Goal: Book appointment/travel/reservation

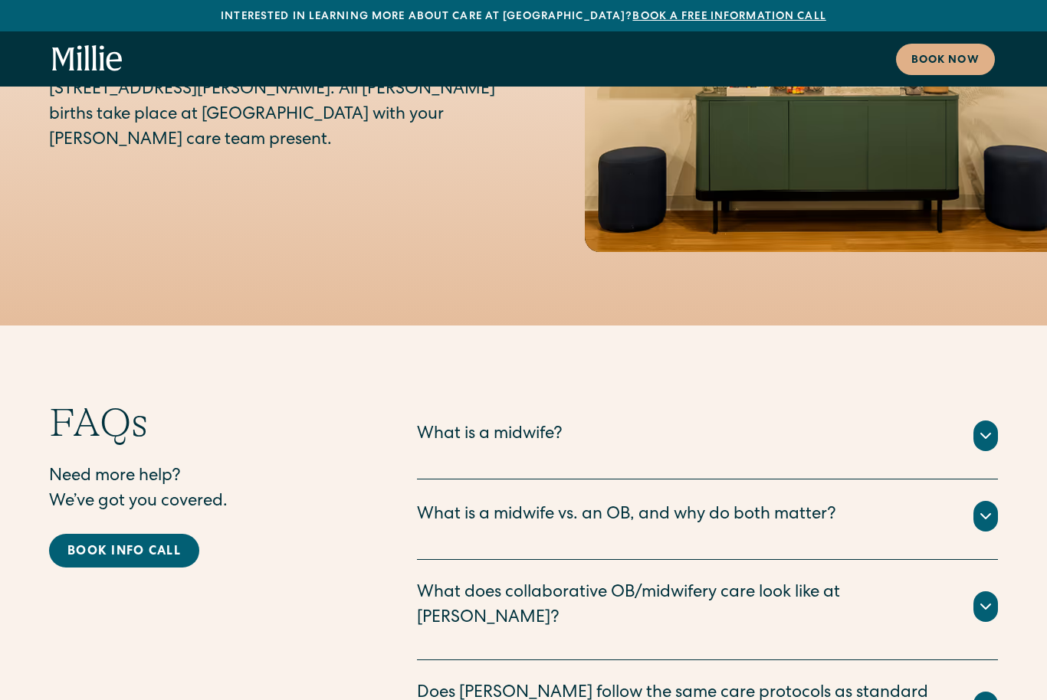
scroll to position [7812, 0]
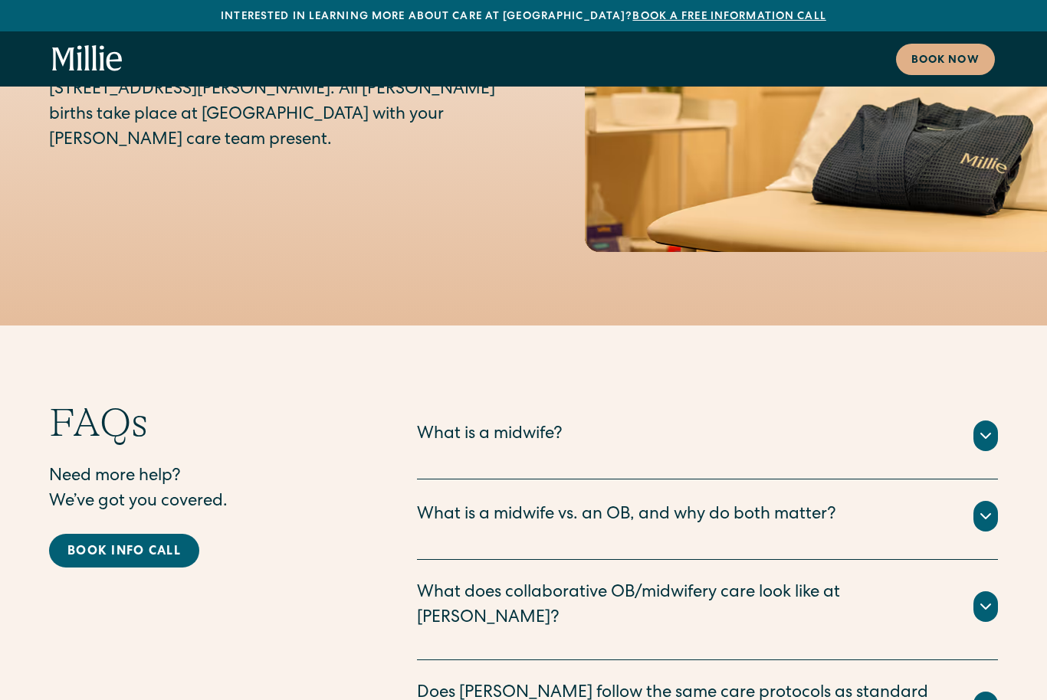
click at [987, 427] on icon at bounding box center [985, 436] width 18 height 18
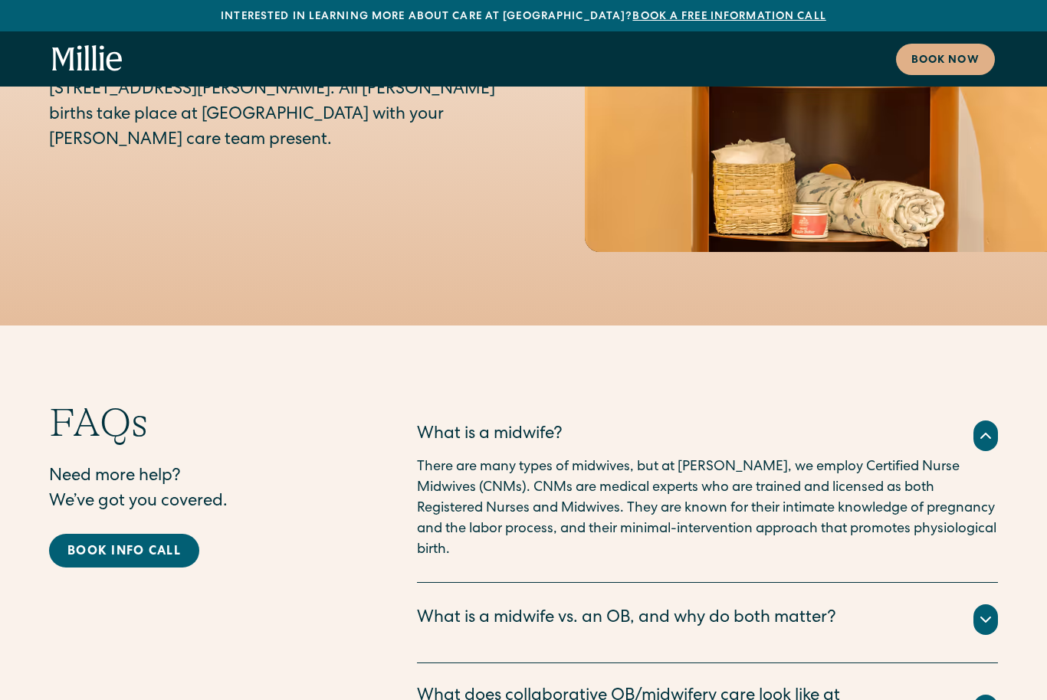
click at [955, 583] on div "What is a midwife vs. an OB, and why do both matter? Certified Nurse Midwife Th…" at bounding box center [707, 623] width 581 height 80
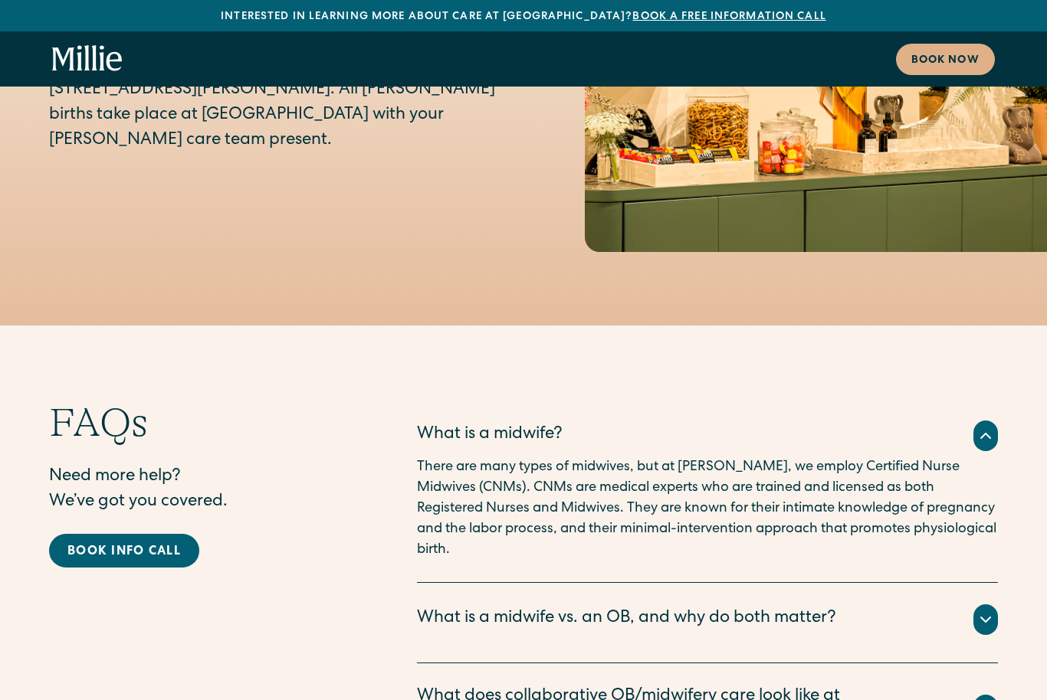
click at [991, 611] on icon at bounding box center [985, 620] width 18 height 18
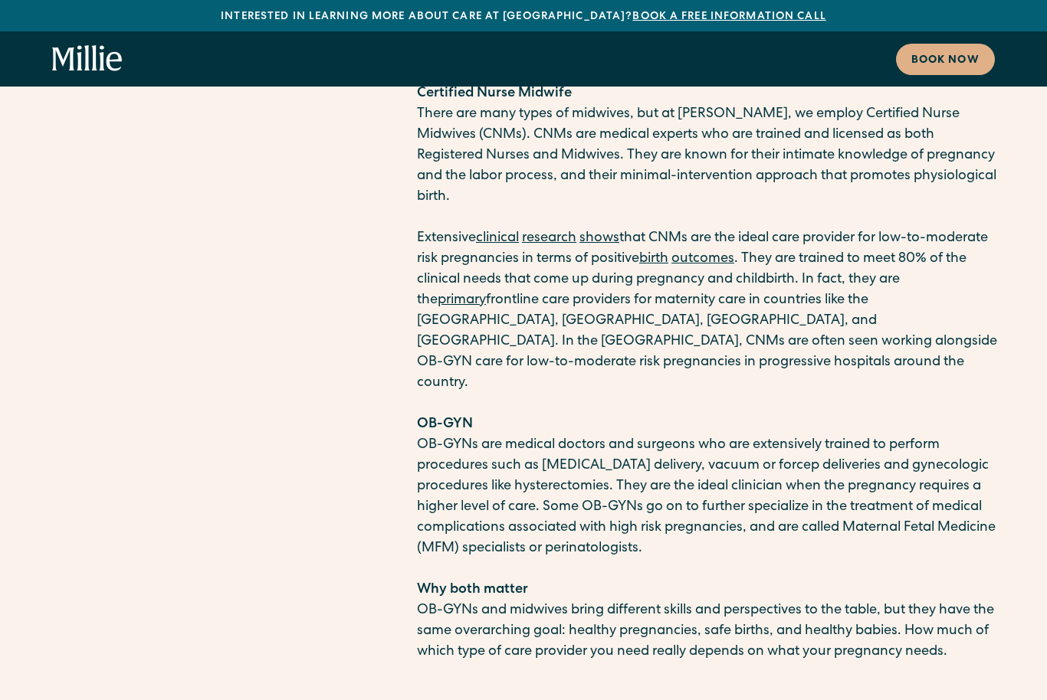
scroll to position [8376, 0]
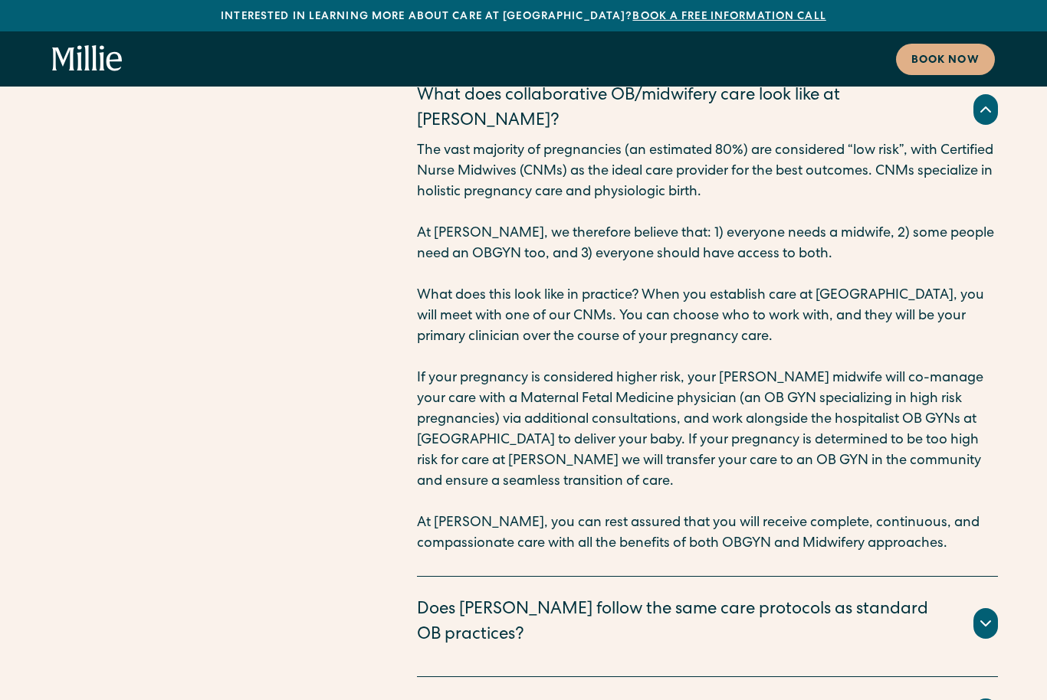
scroll to position [9012, 0]
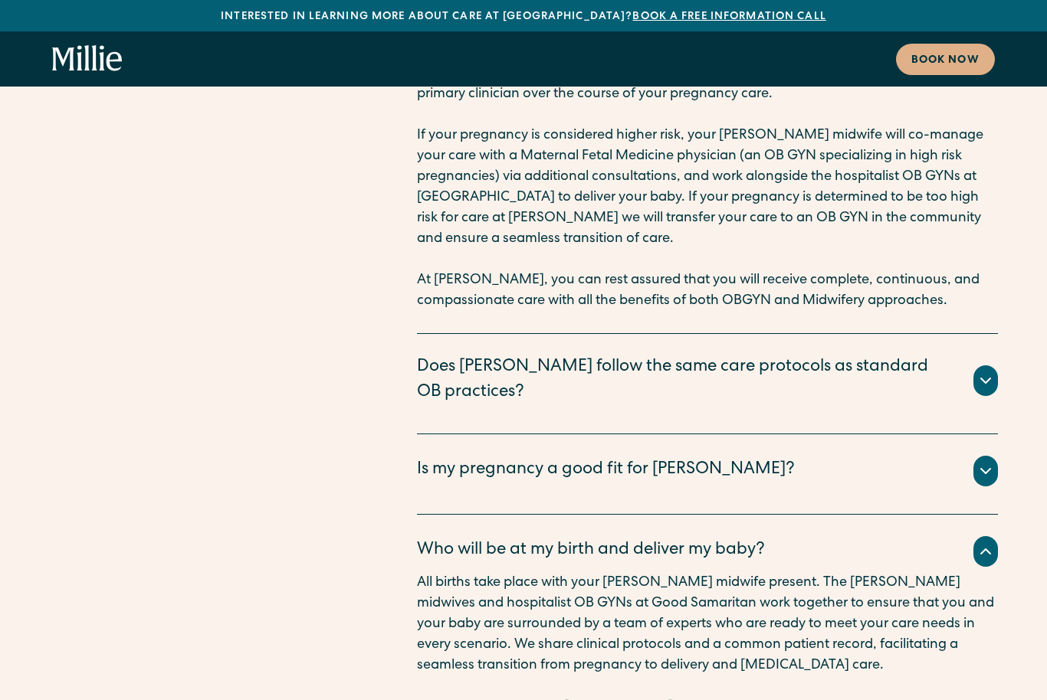
scroll to position [9257, 0]
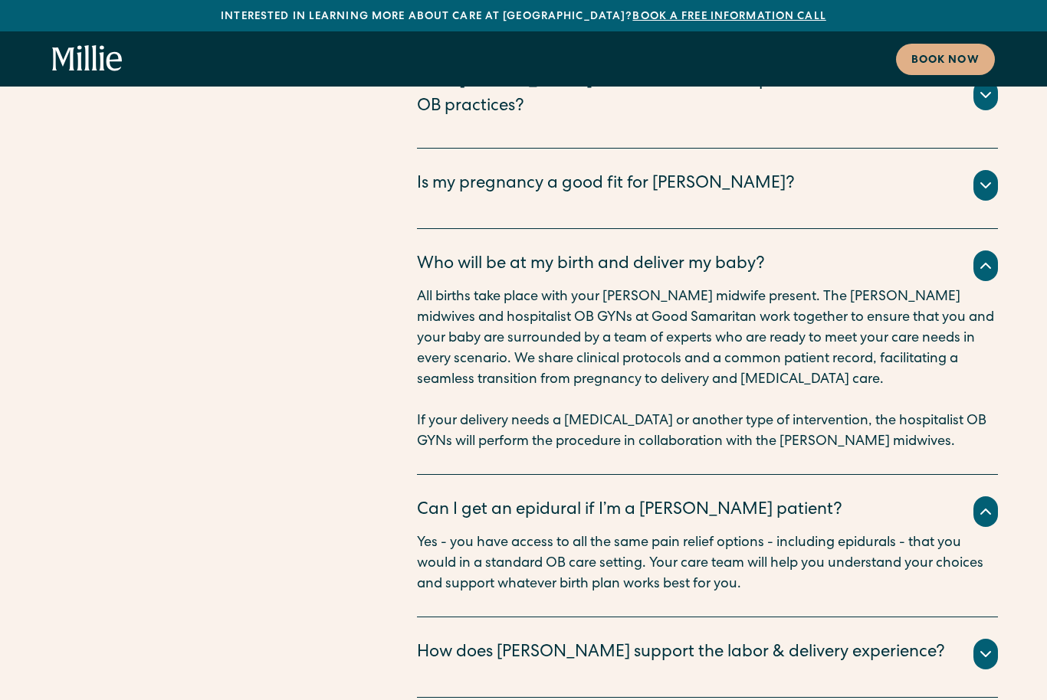
scroll to position [9547, 0]
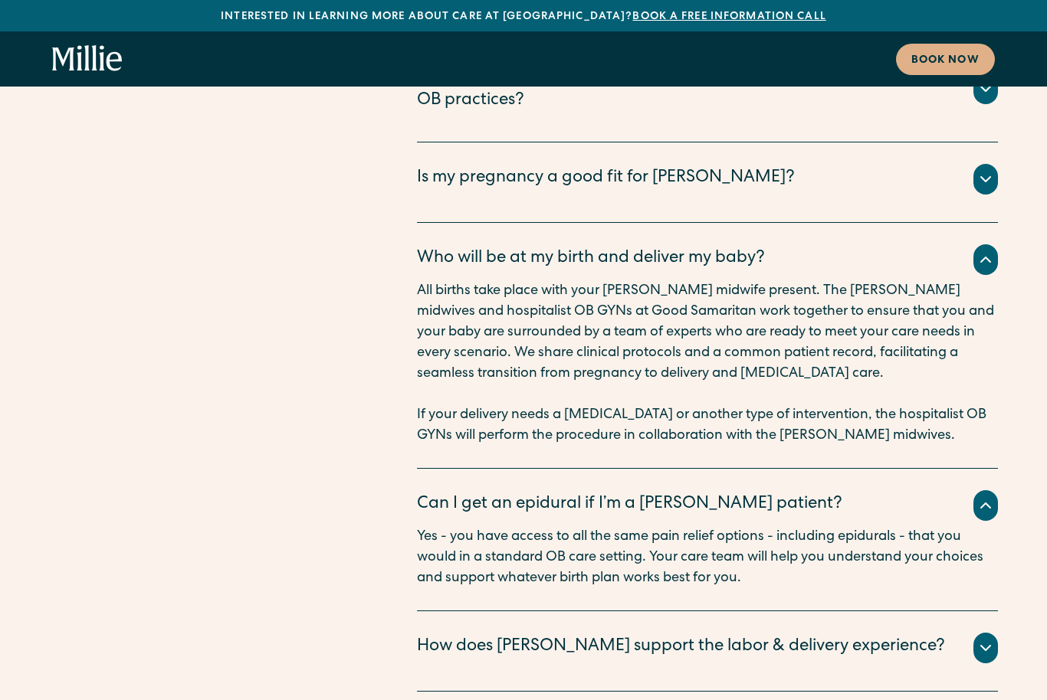
click at [979, 639] on icon at bounding box center [985, 648] width 18 height 18
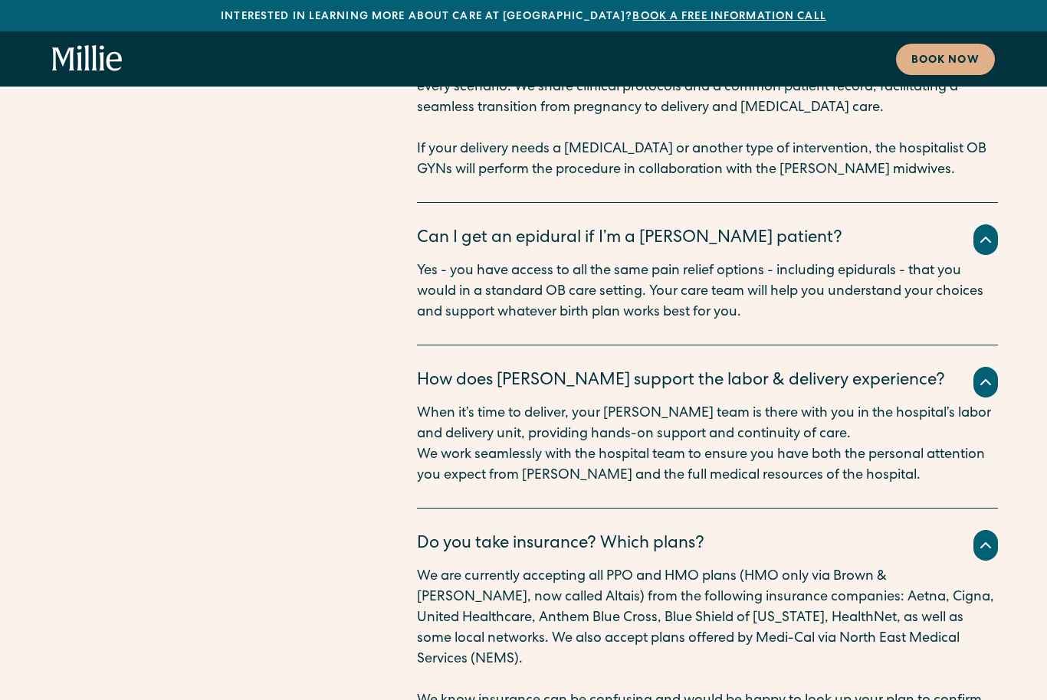
scroll to position [9816, 0]
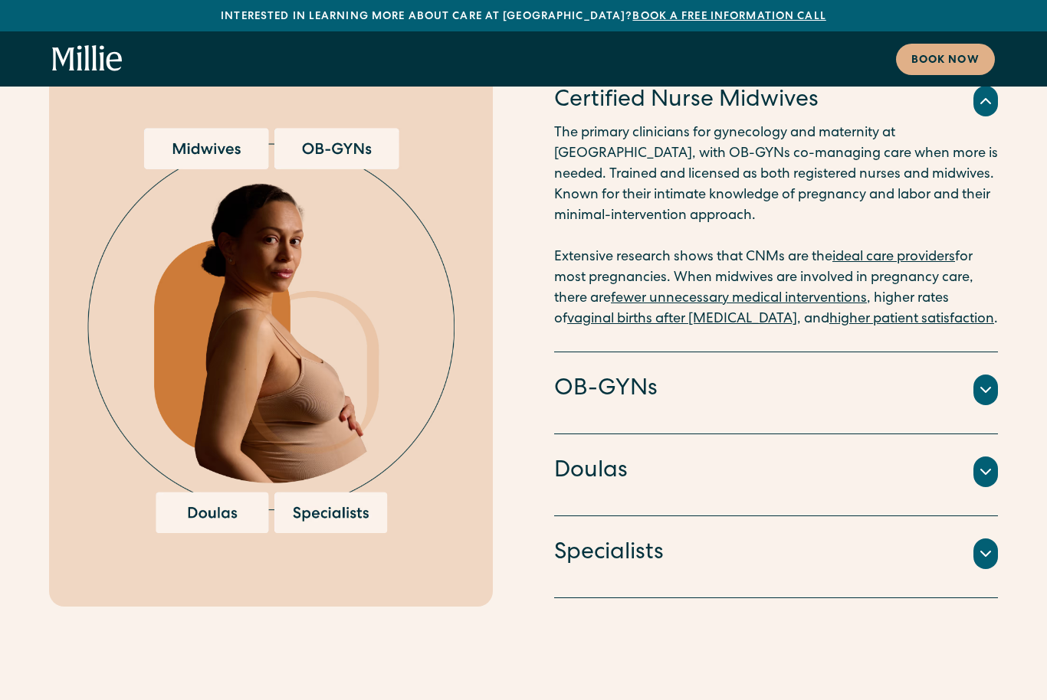
scroll to position [4358, 0]
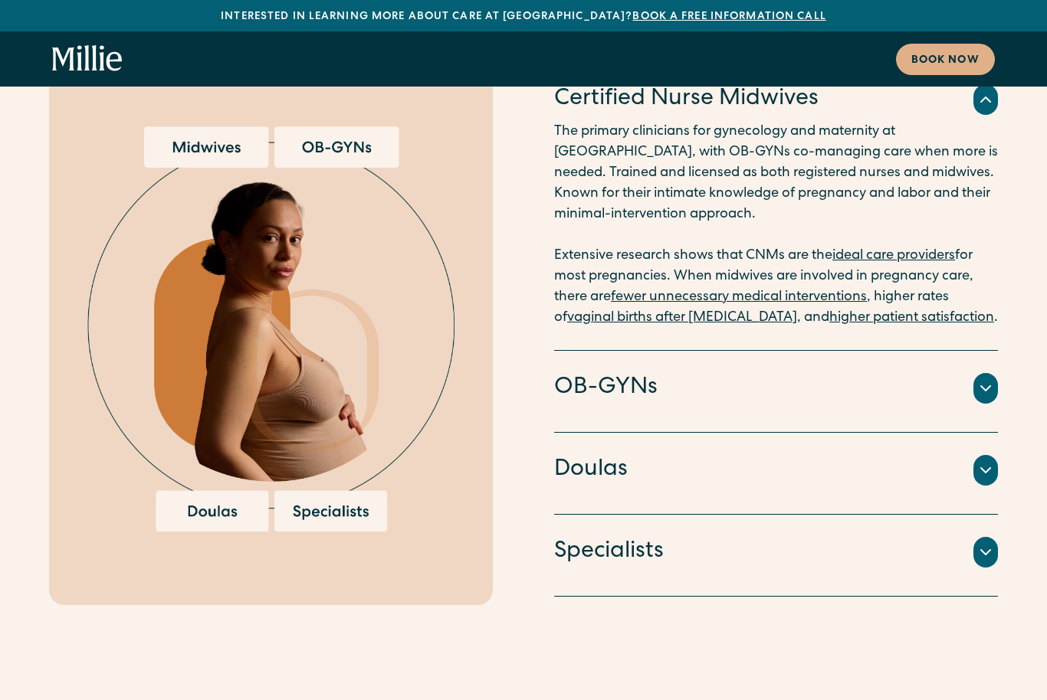
click at [994, 455] on div at bounding box center [985, 470] width 25 height 31
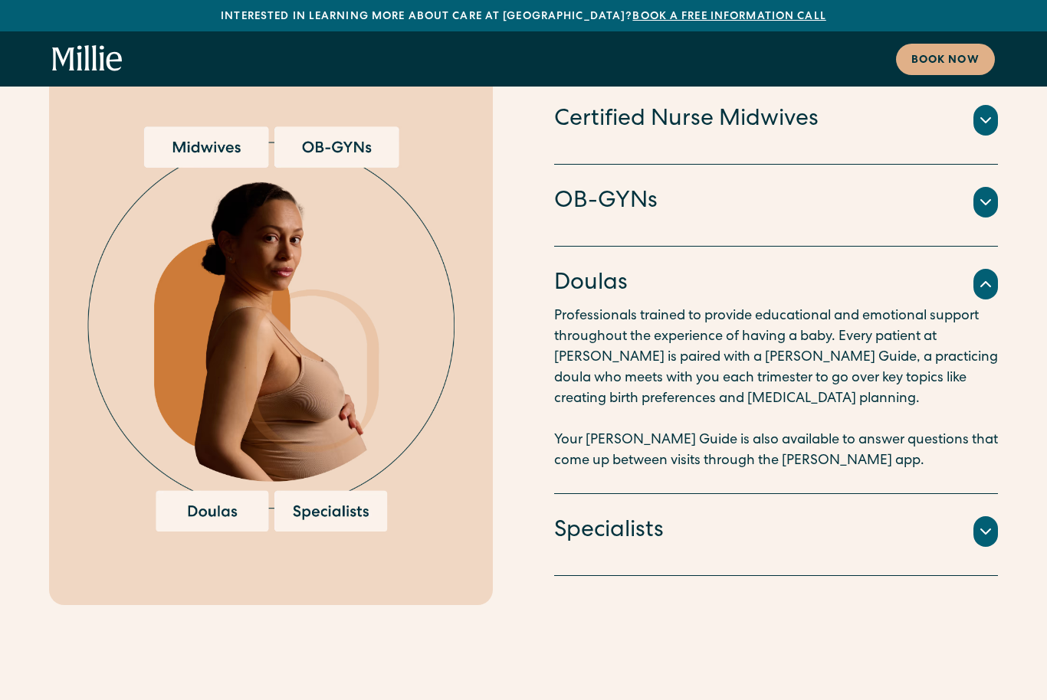
click at [965, 516] on div "Specialists" at bounding box center [776, 532] width 444 height 32
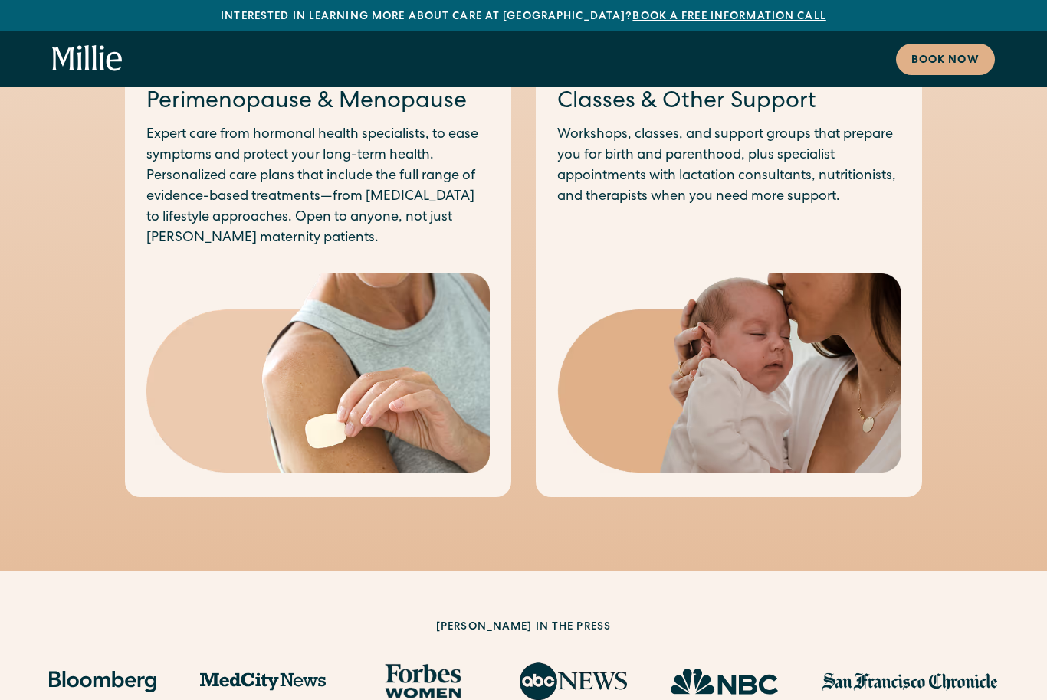
scroll to position [2186, 0]
click at [716, 215] on div "Classes & Other Support Workshops, classes, and support groups that prepare you…" at bounding box center [729, 279] width 386 height 435
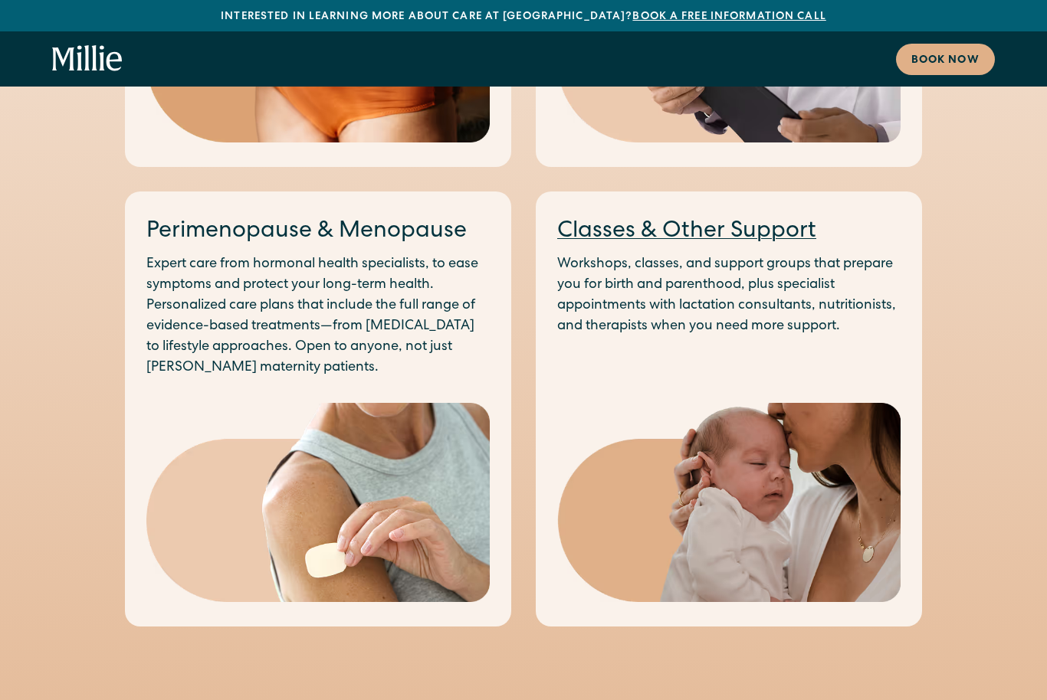
scroll to position [2056, 0]
click at [709, 221] on link "Classes & Other Support" at bounding box center [686, 232] width 259 height 23
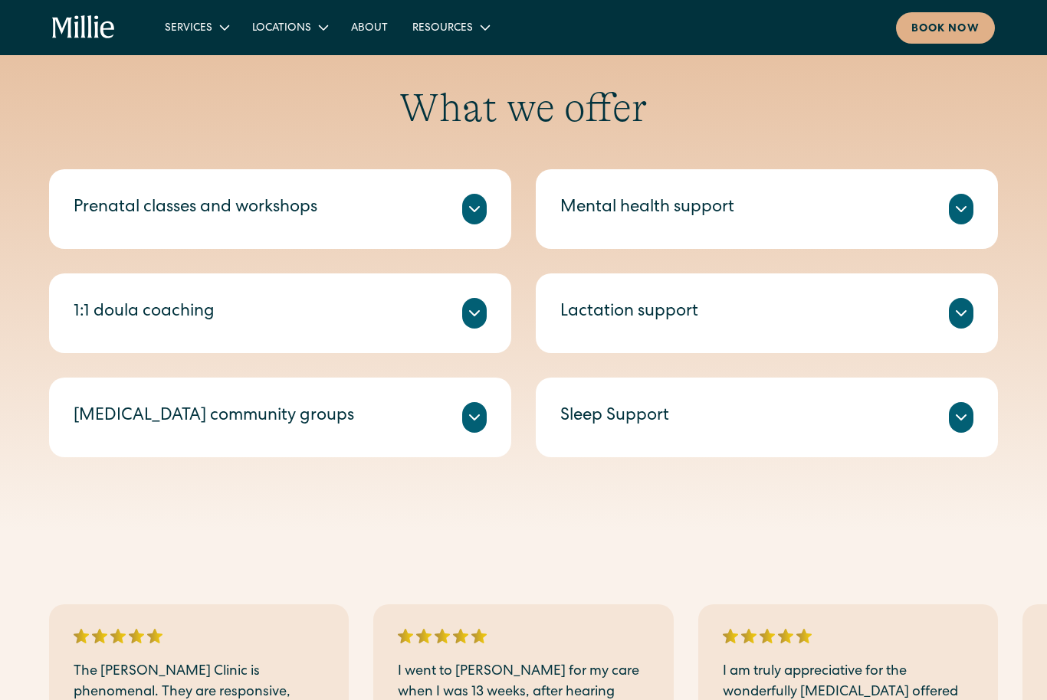
scroll to position [516, 0]
click at [480, 311] on icon at bounding box center [474, 313] width 18 height 18
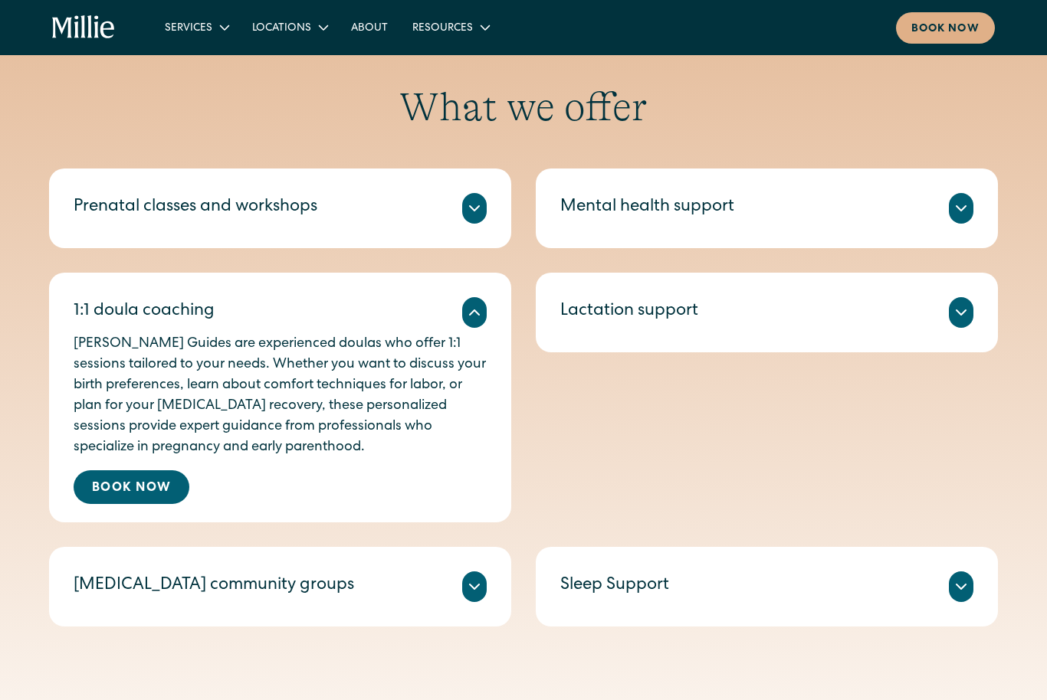
click at [431, 202] on div "Prenatal classes and workshops" at bounding box center [280, 208] width 413 height 31
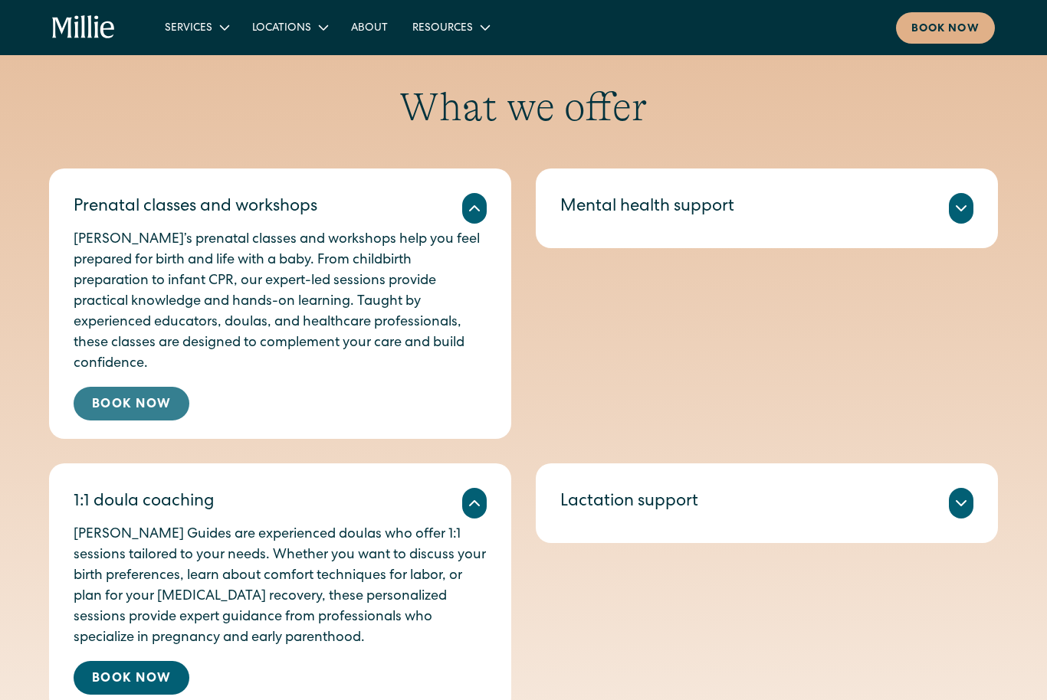
click at [143, 387] on link "Book Now" at bounding box center [132, 404] width 116 height 34
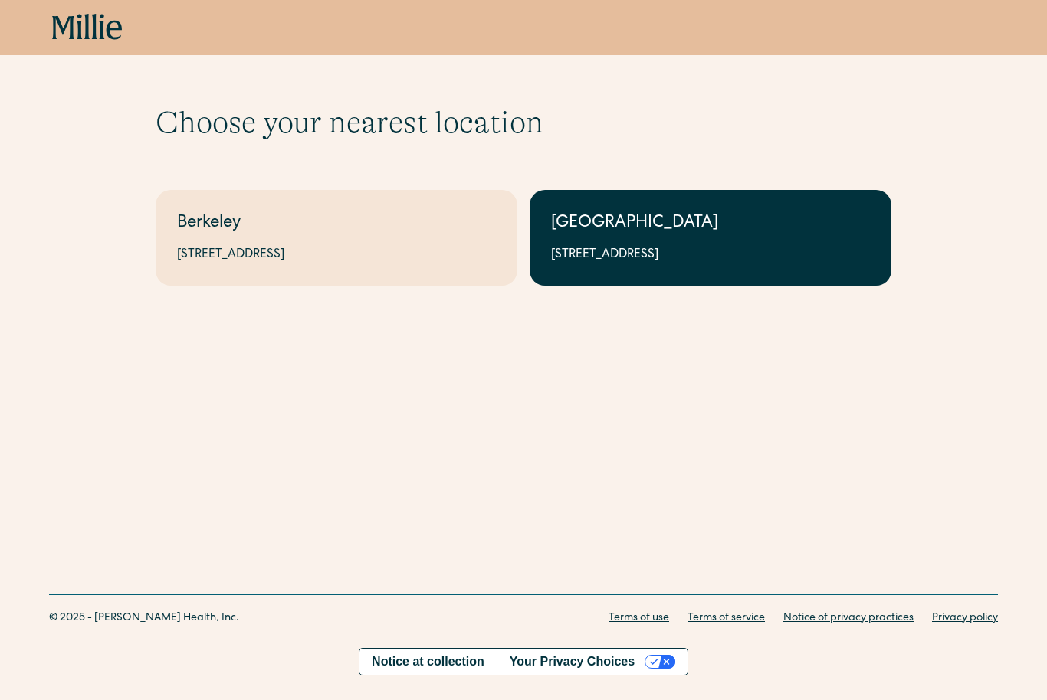
click at [624, 242] on link "South Bay 1471 Saratoga Ave, Suite 101, San Jose, CA 95129" at bounding box center [710, 238] width 362 height 96
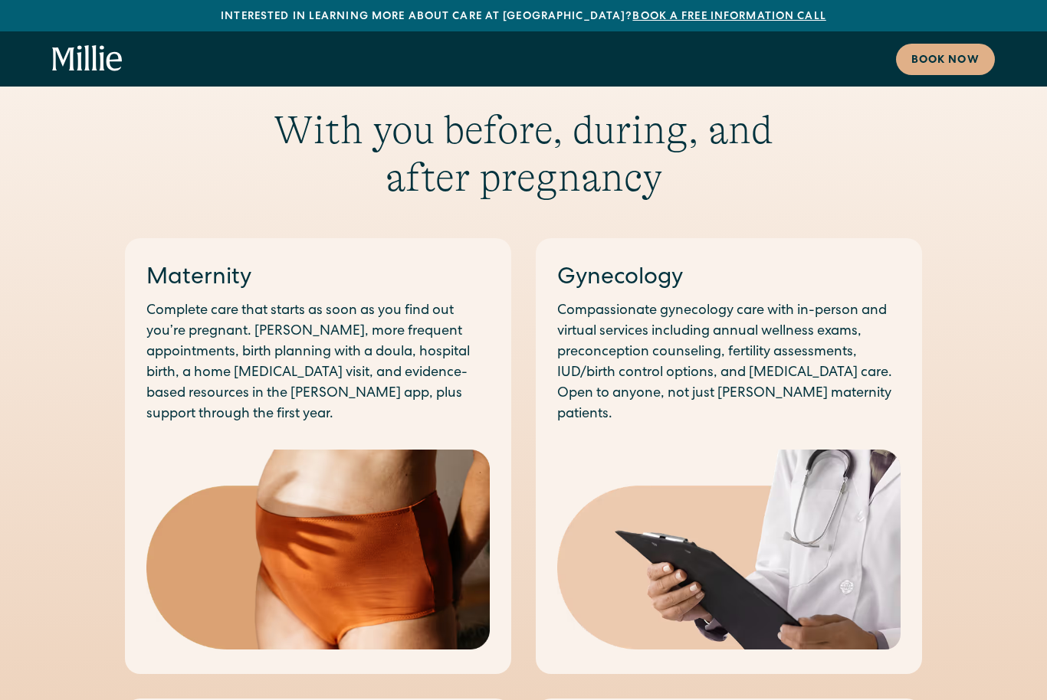
scroll to position [1545, 0]
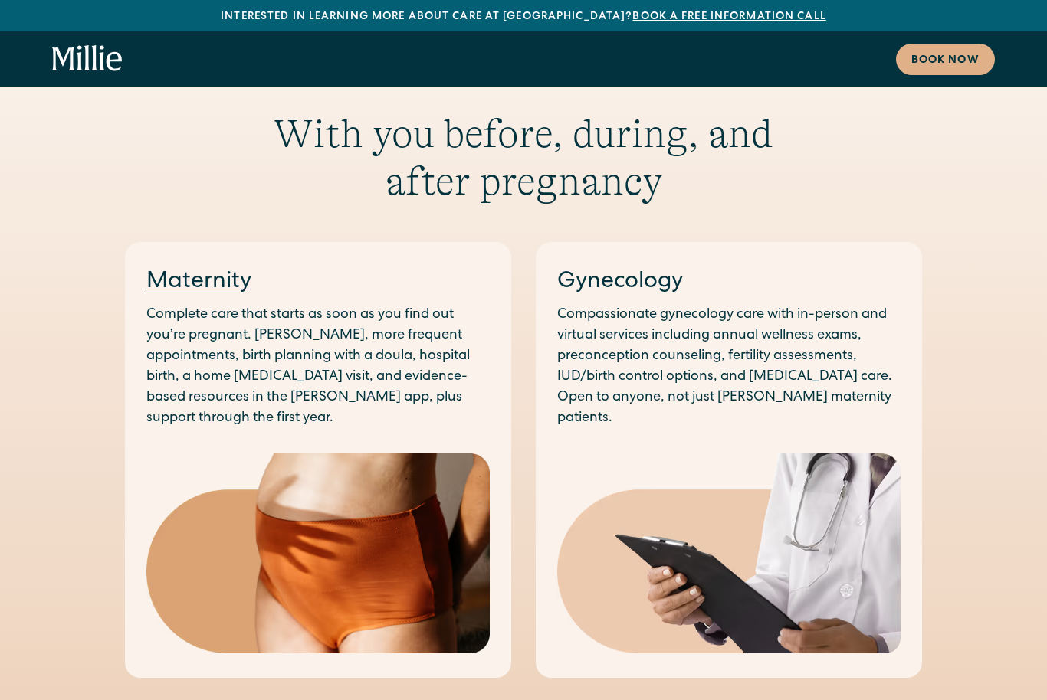
click at [208, 271] on link "Maternity" at bounding box center [198, 282] width 105 height 23
